Goal: Task Accomplishment & Management: Use online tool/utility

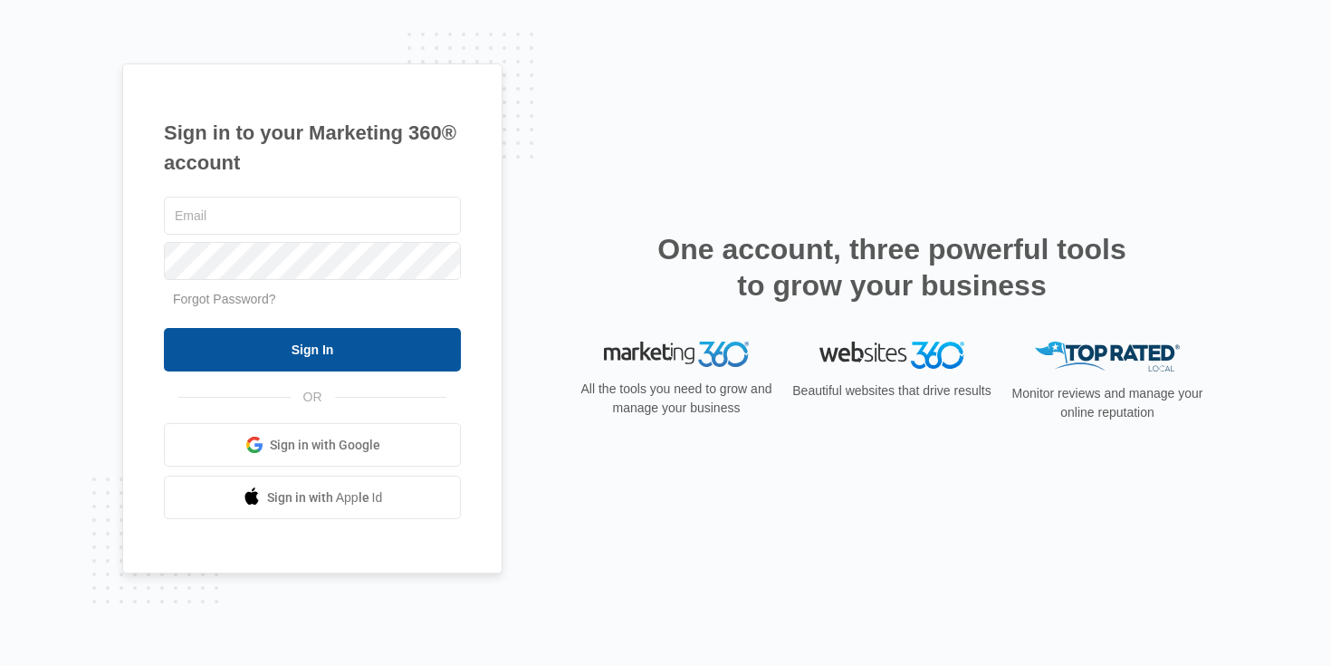
type input "[EMAIL_ADDRESS][DOMAIN_NAME]"
click at [329, 335] on input "Sign In" at bounding box center [312, 349] width 297 height 43
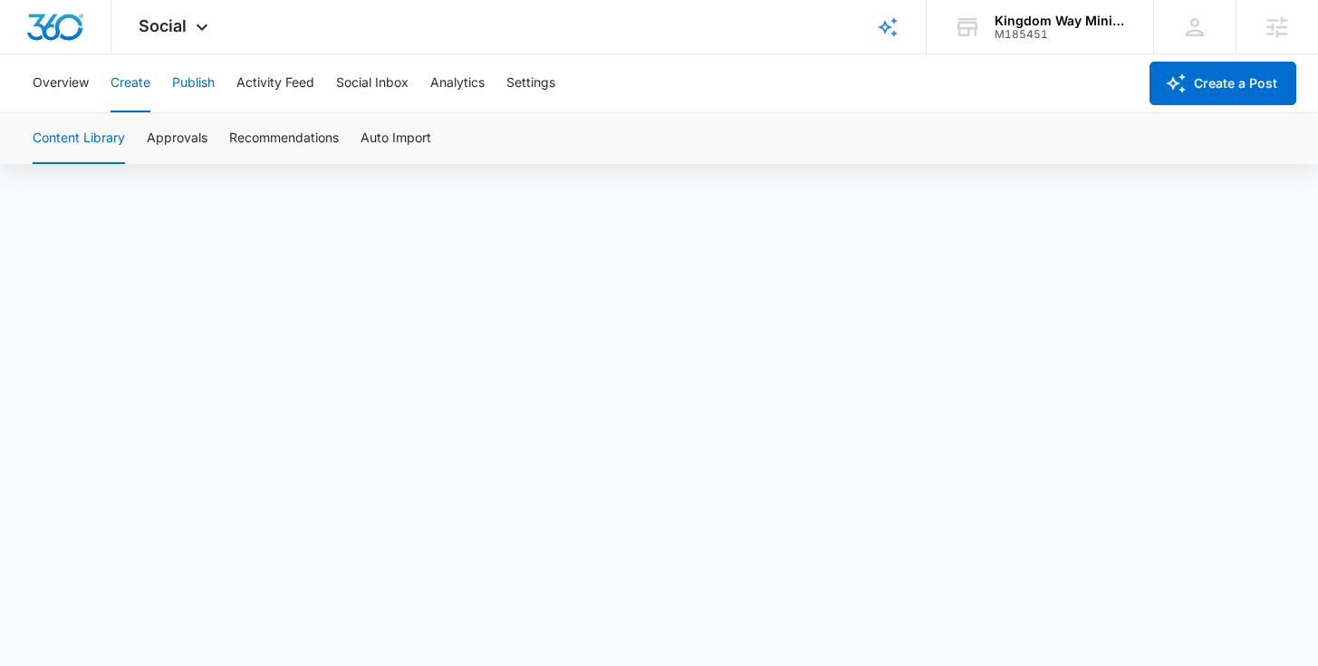
click at [195, 83] on button "Publish" at bounding box center [193, 83] width 43 height 58
click at [136, 145] on button "Schedules" at bounding box center [139, 138] width 62 height 51
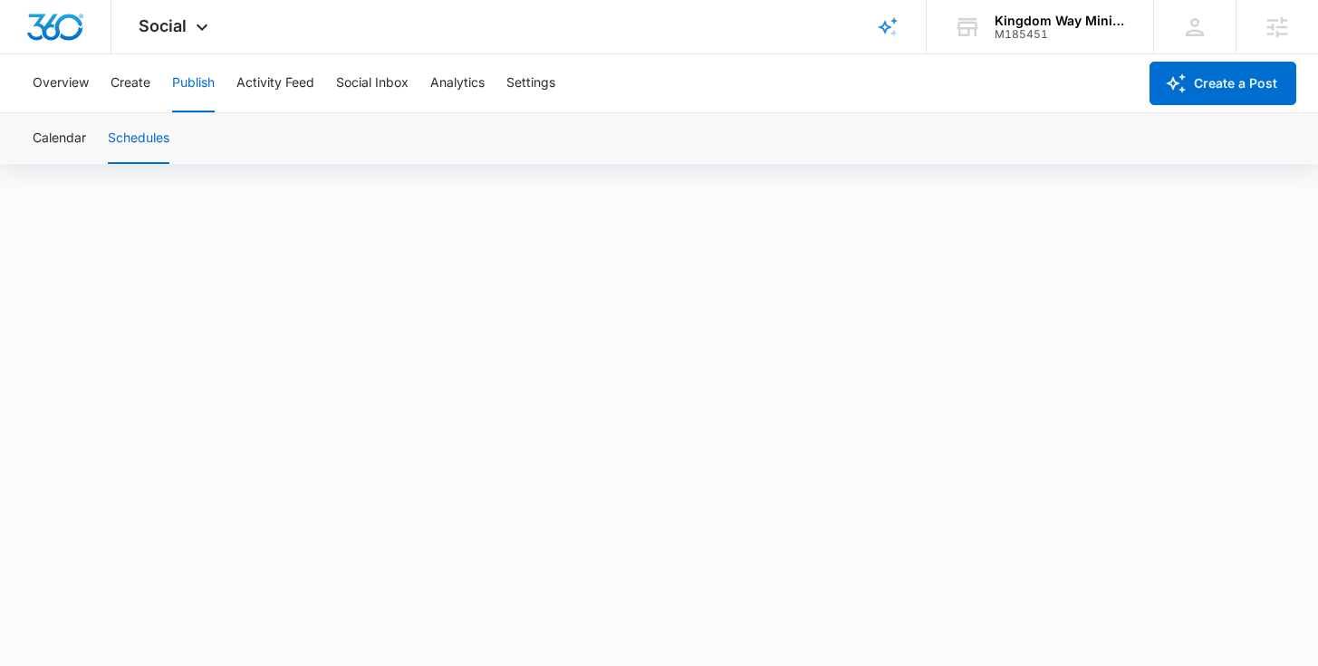
scroll to position [13, 0]
click at [149, 84] on button "Create" at bounding box center [130, 83] width 40 height 58
